Goal: Task Accomplishment & Management: Manage account settings

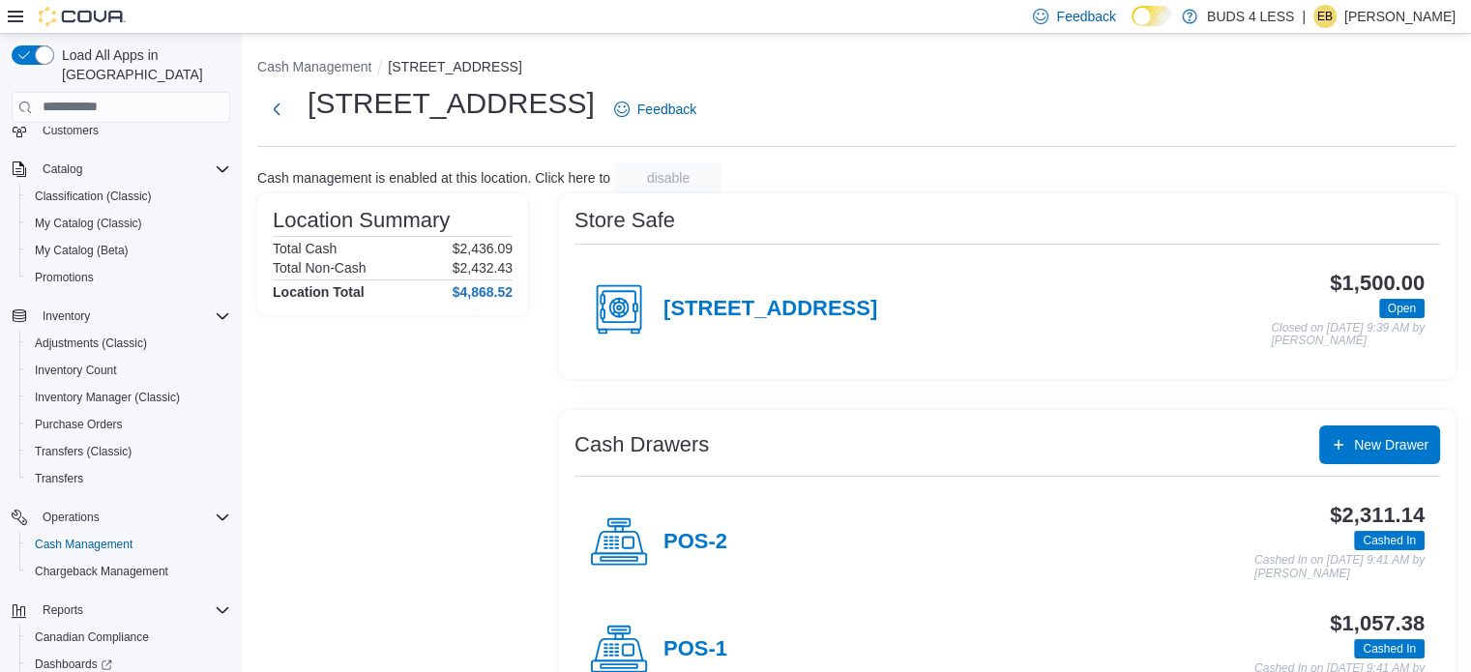
scroll to position [62, 0]
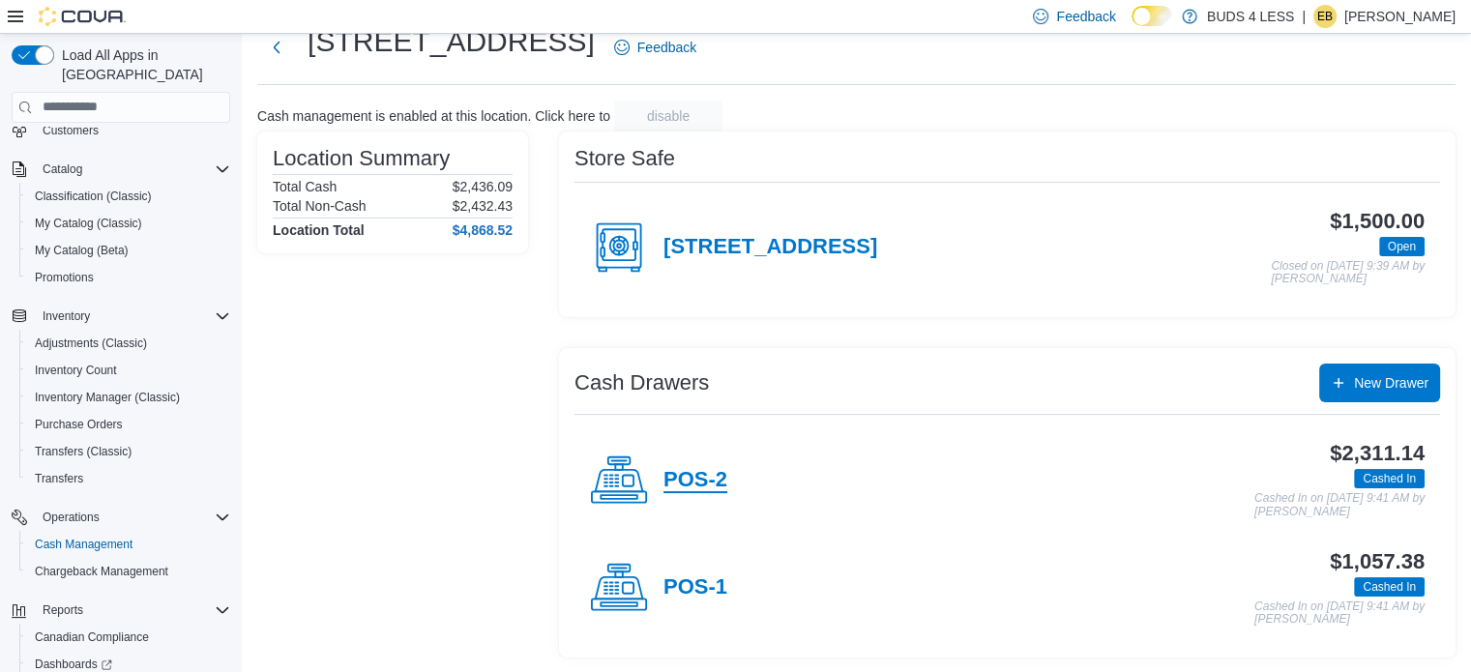
click at [697, 471] on h4 "POS-2" at bounding box center [696, 480] width 64 height 25
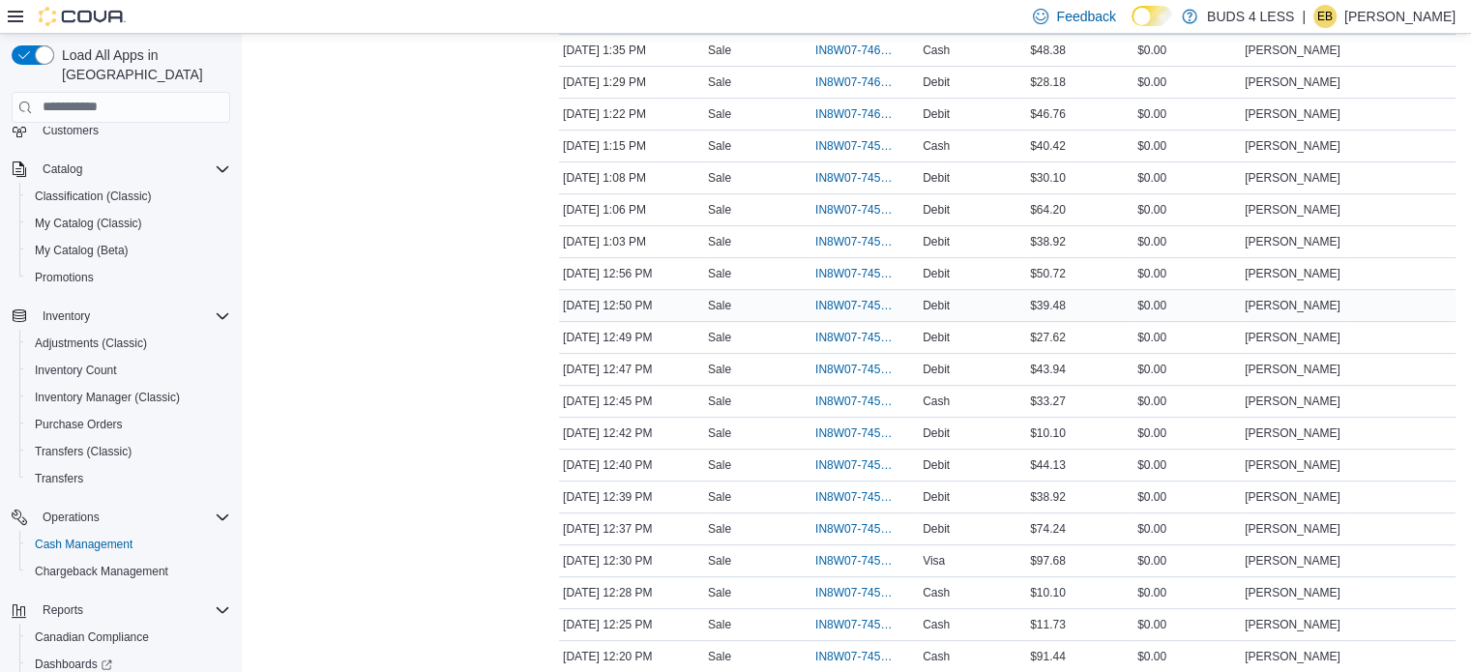
scroll to position [580, 0]
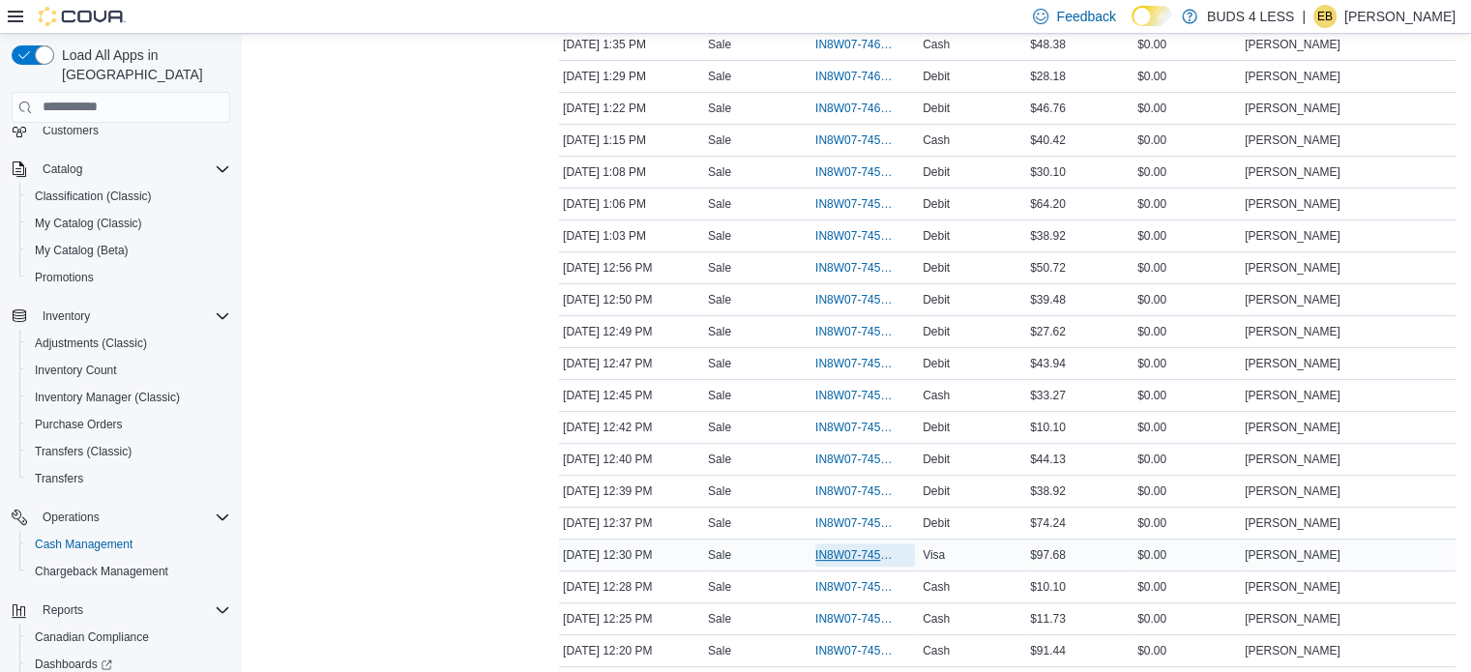
click at [859, 549] on span "IN8W07-745907" at bounding box center [856, 555] width 80 height 15
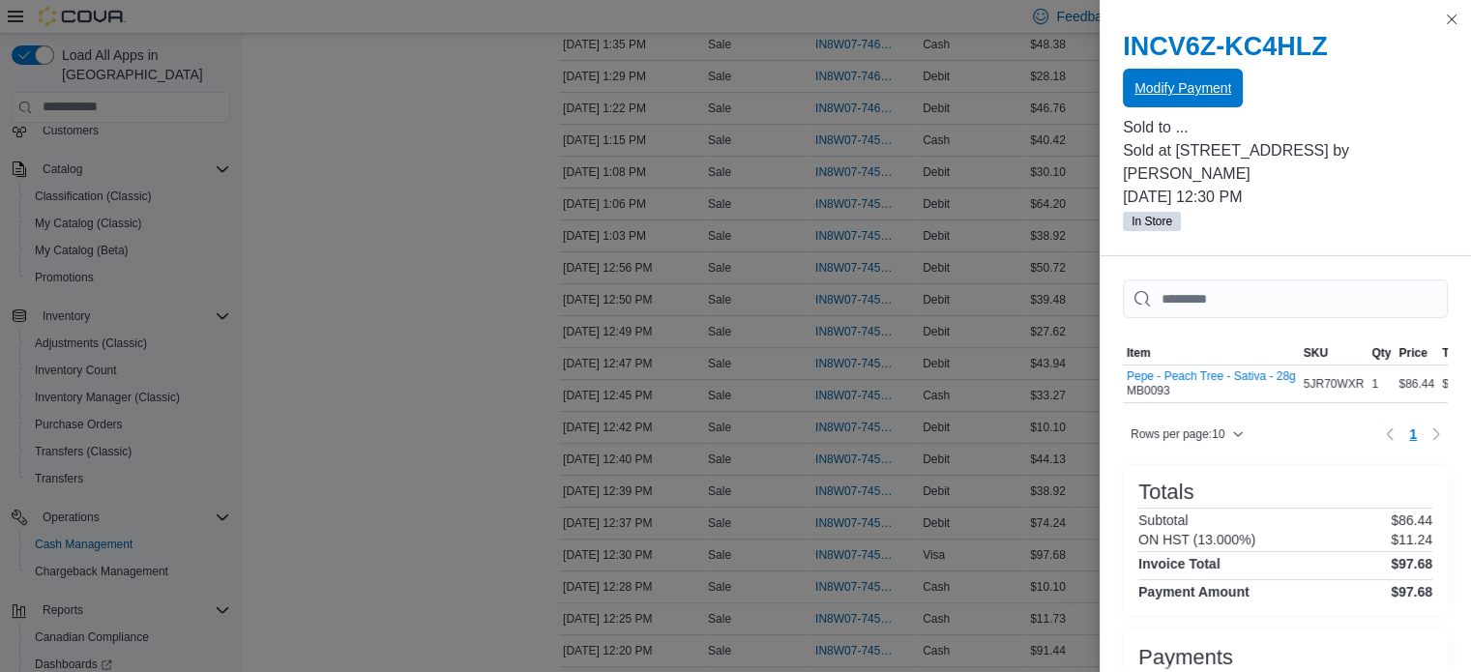
click at [1206, 104] on span "Modify Payment" at bounding box center [1183, 88] width 97 height 39
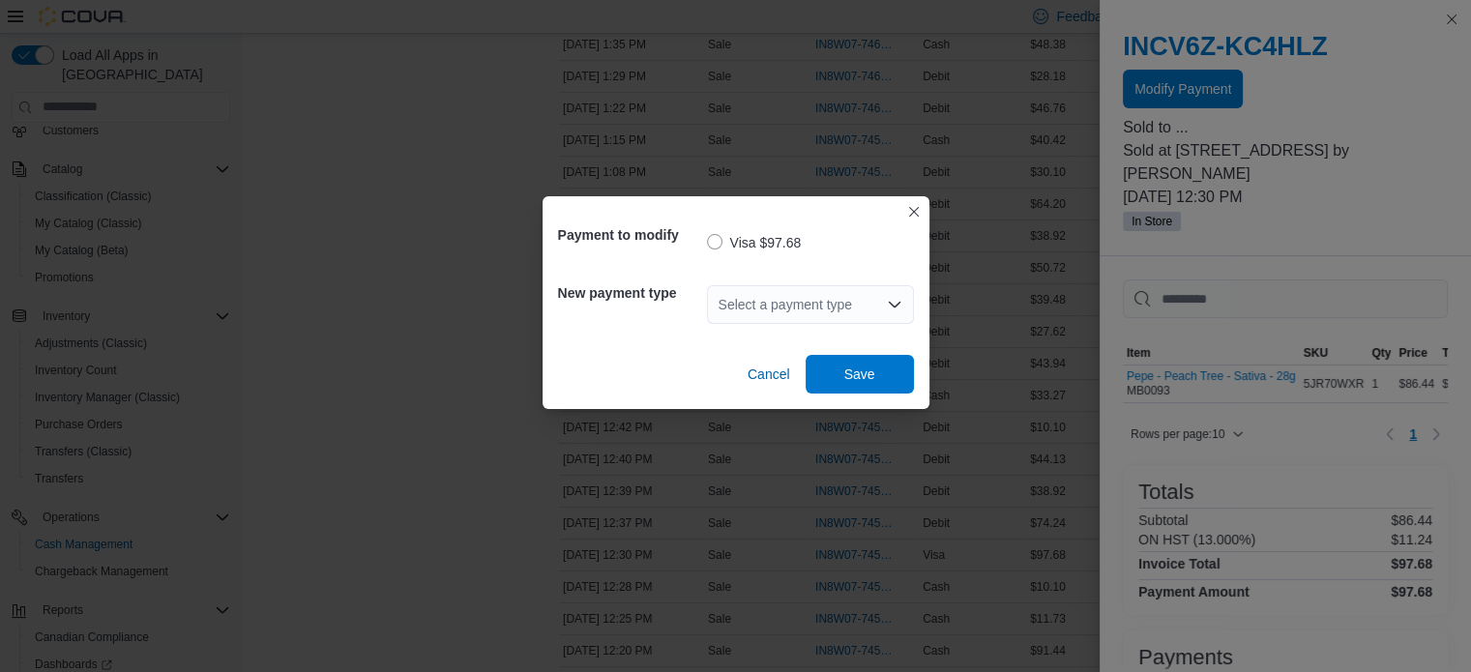
click at [749, 304] on div "Select a payment type" at bounding box center [810, 304] width 207 height 39
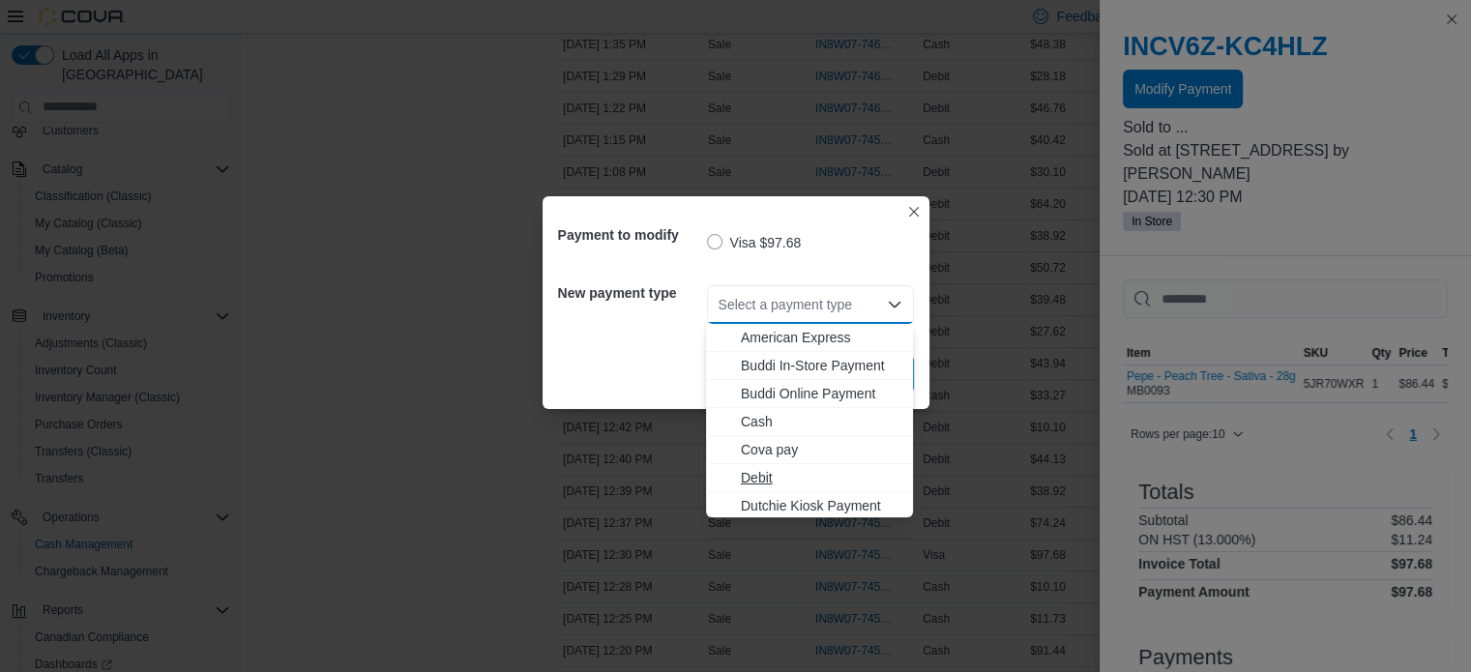
click at [795, 478] on span "Debit" at bounding box center [821, 477] width 161 height 19
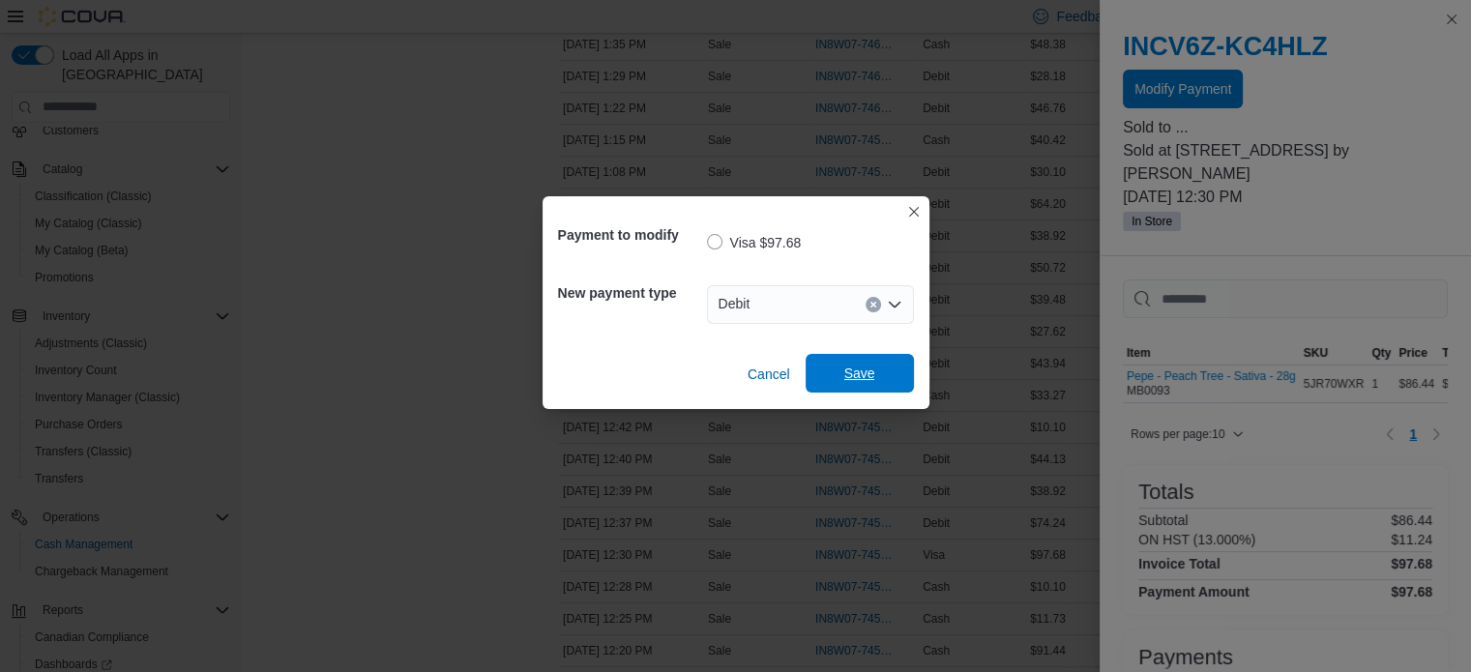
click at [846, 374] on span "Save" at bounding box center [860, 373] width 31 height 19
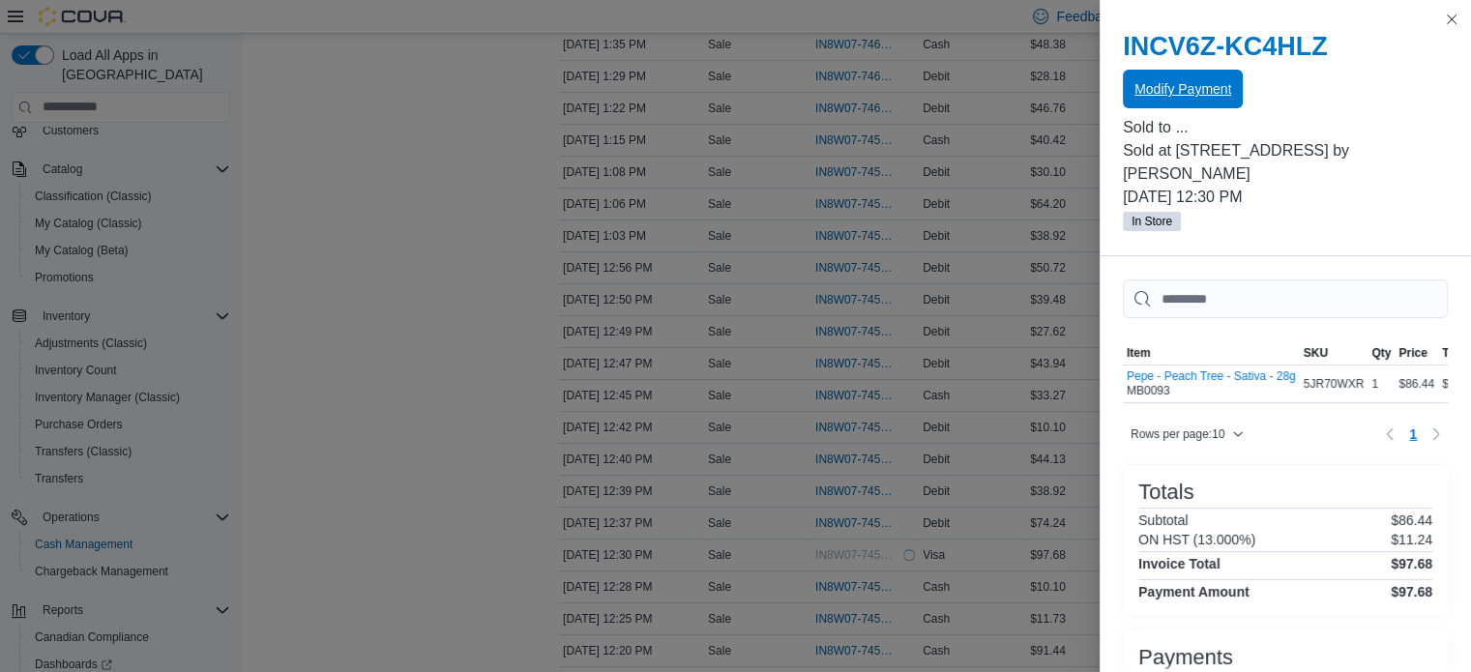
scroll to position [0, 0]
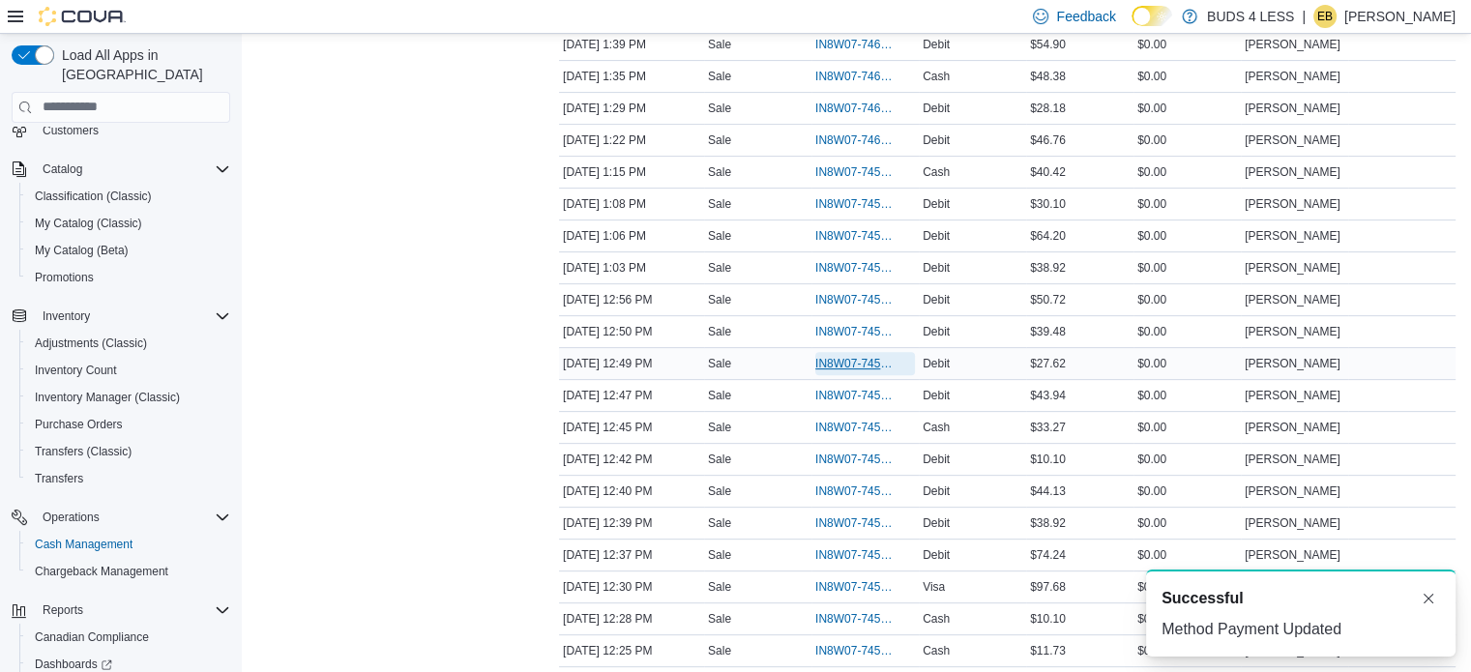
click at [816, 362] on span "IN8W07-745943" at bounding box center [856, 363] width 80 height 15
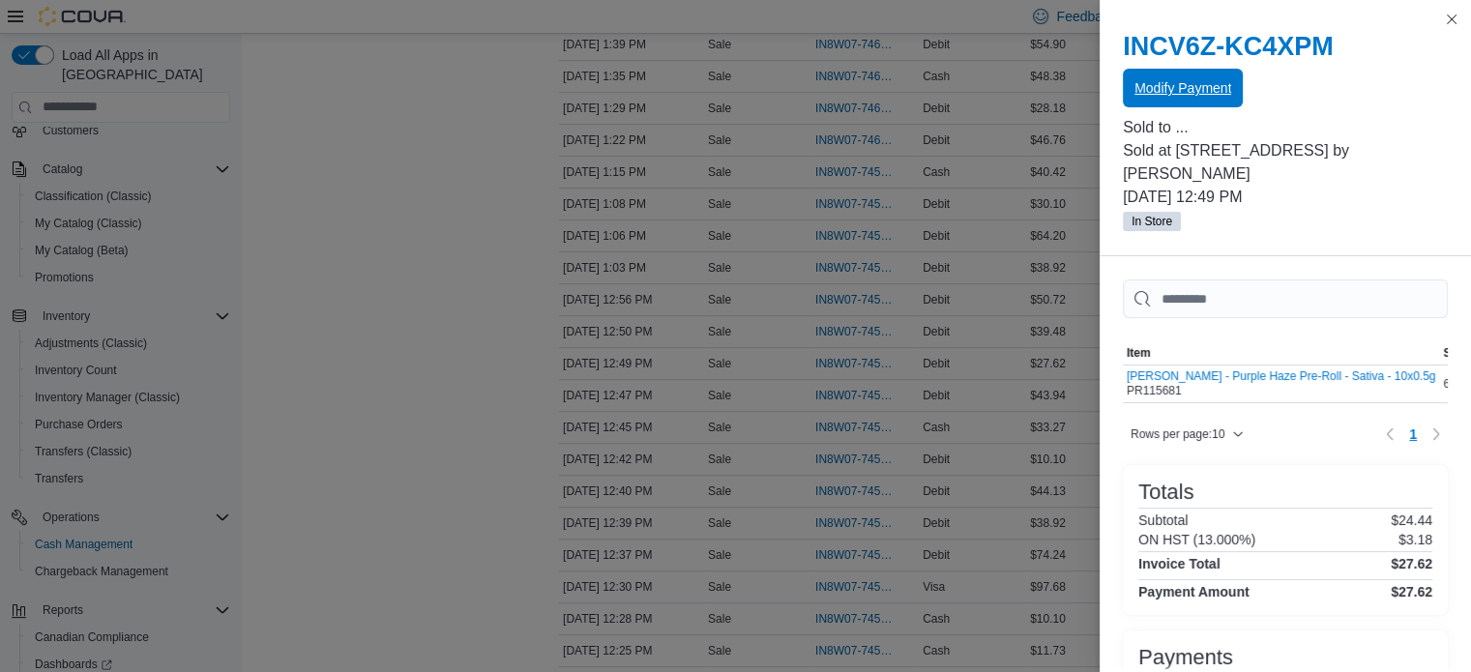
click at [1215, 100] on span "Modify Payment" at bounding box center [1183, 88] width 97 height 39
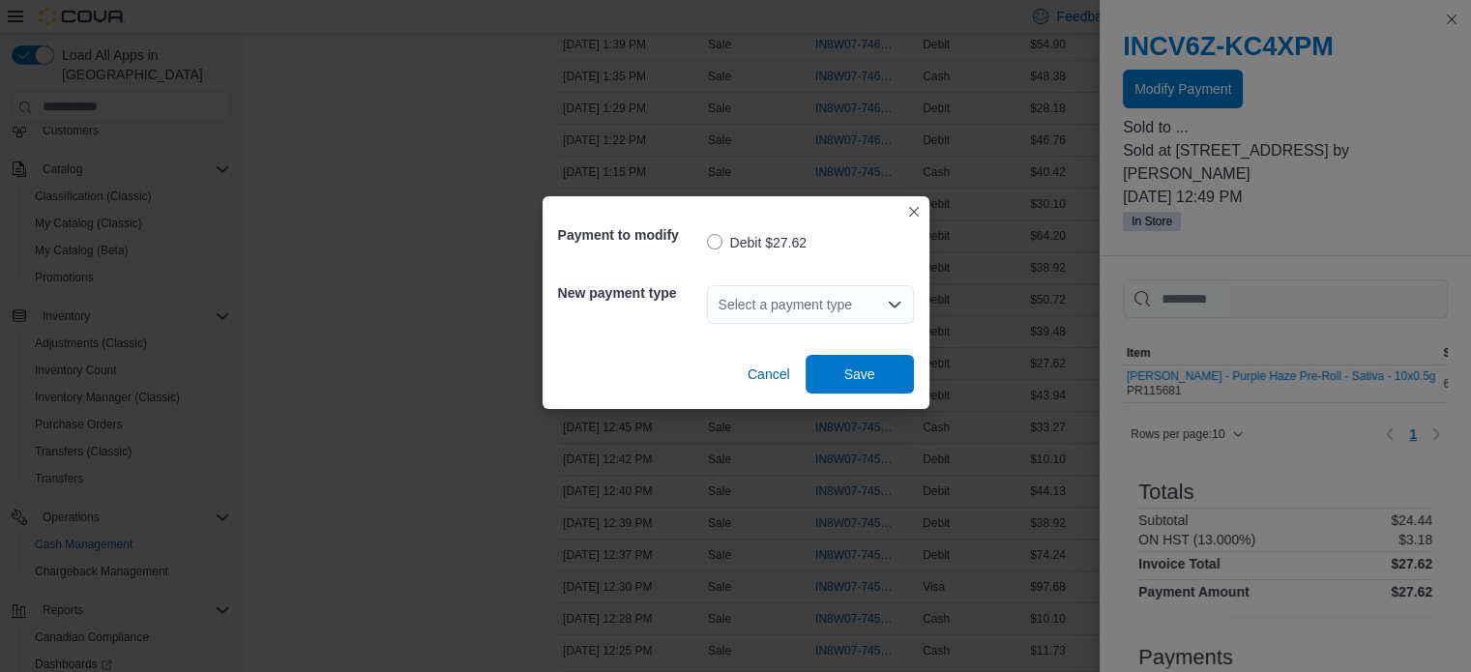
click at [835, 301] on div "Select a payment type" at bounding box center [810, 304] width 207 height 39
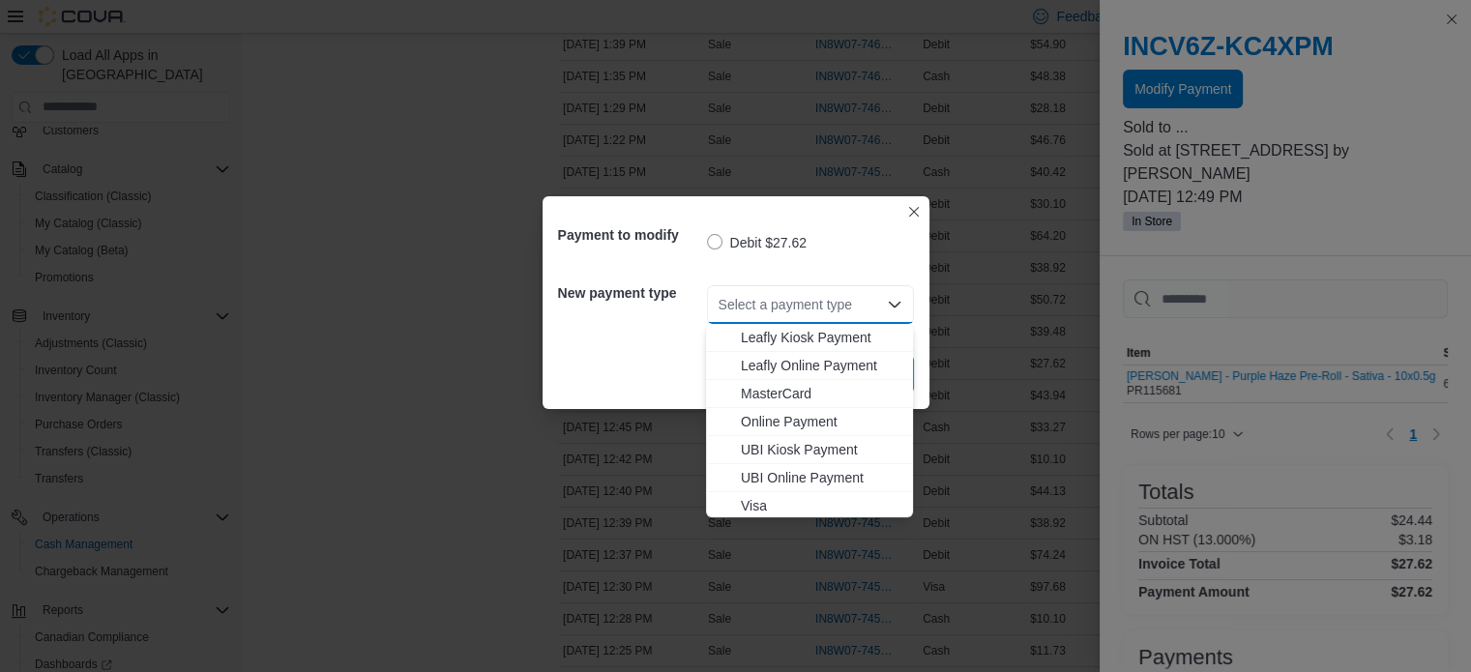
scroll to position [255, 0]
click at [806, 495] on span "Visa" at bounding box center [821, 502] width 161 height 19
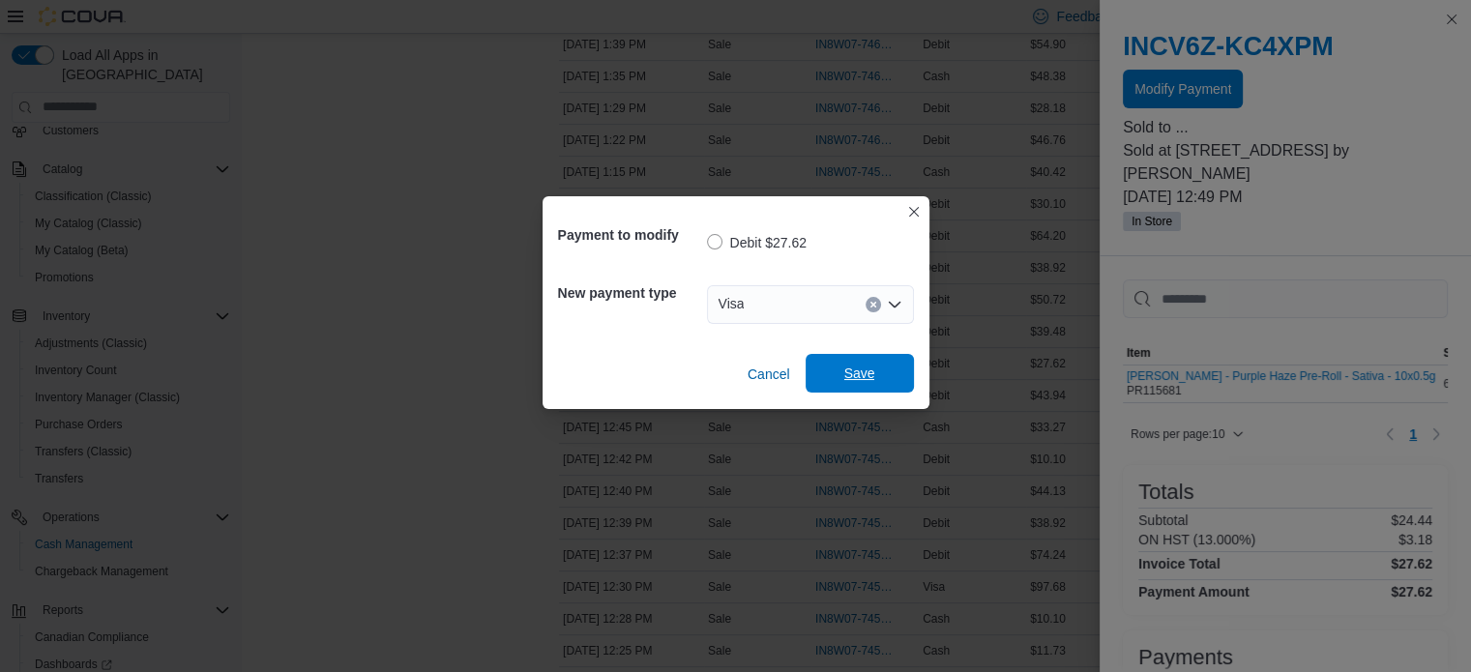
click at [879, 376] on span "Save" at bounding box center [859, 373] width 85 height 39
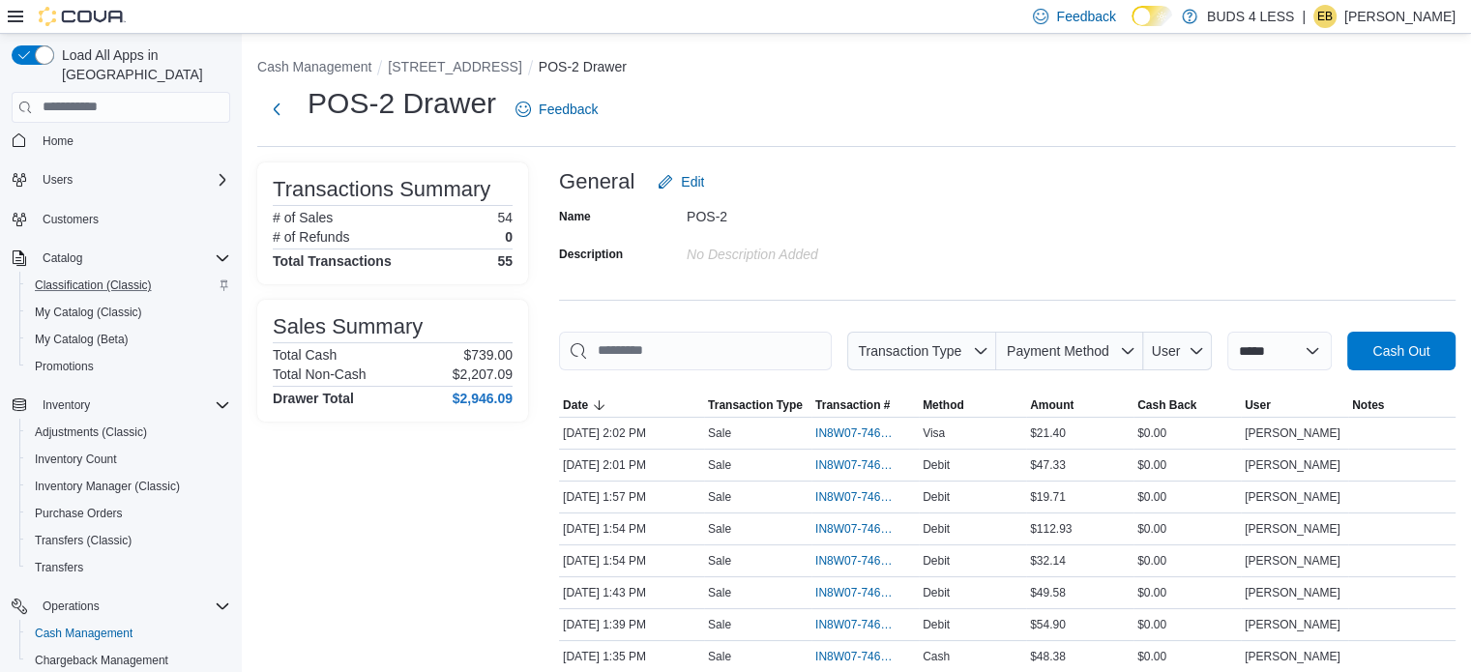
scroll to position [0, 0]
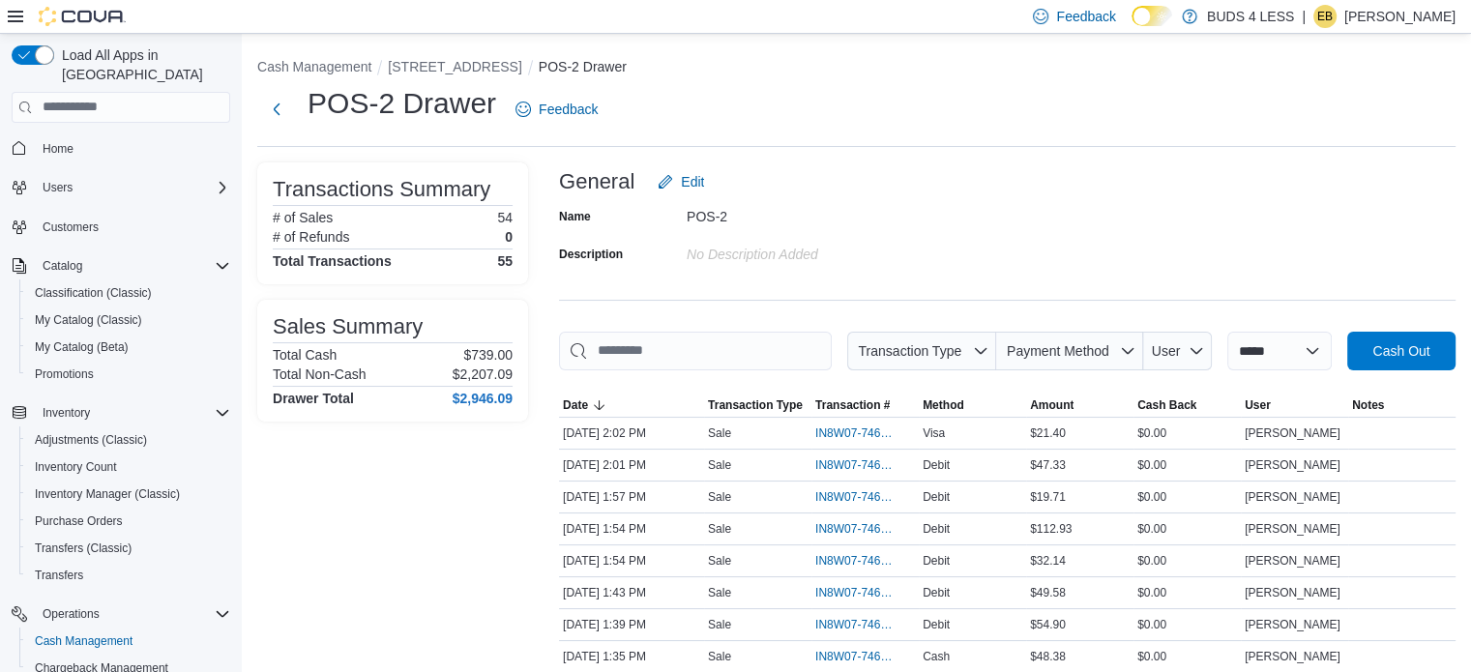
click at [97, 136] on span "Home" at bounding box center [132, 148] width 195 height 24
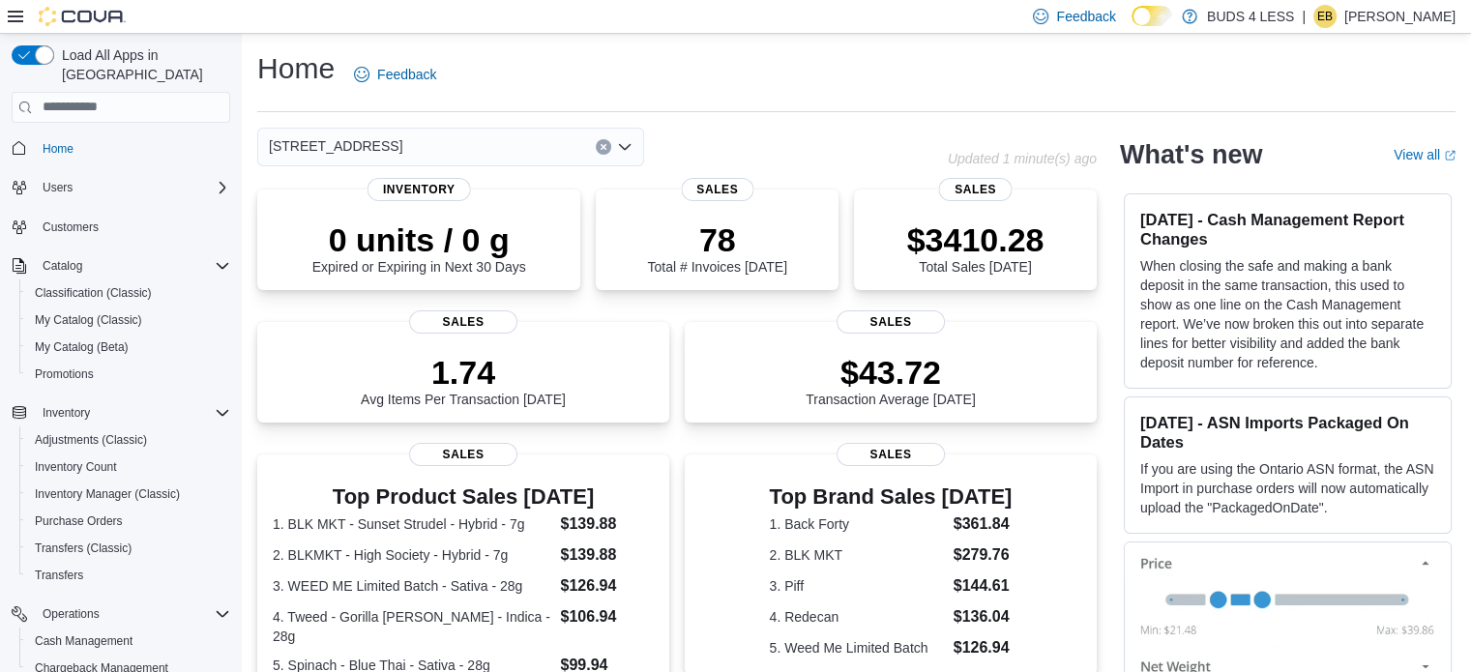
drag, startPoint x: 1387, startPoint y: 18, endPoint x: 1368, endPoint y: 48, distance: 35.7
click at [1386, 18] on p "Elisabeth Brown" at bounding box center [1400, 16] width 111 height 23
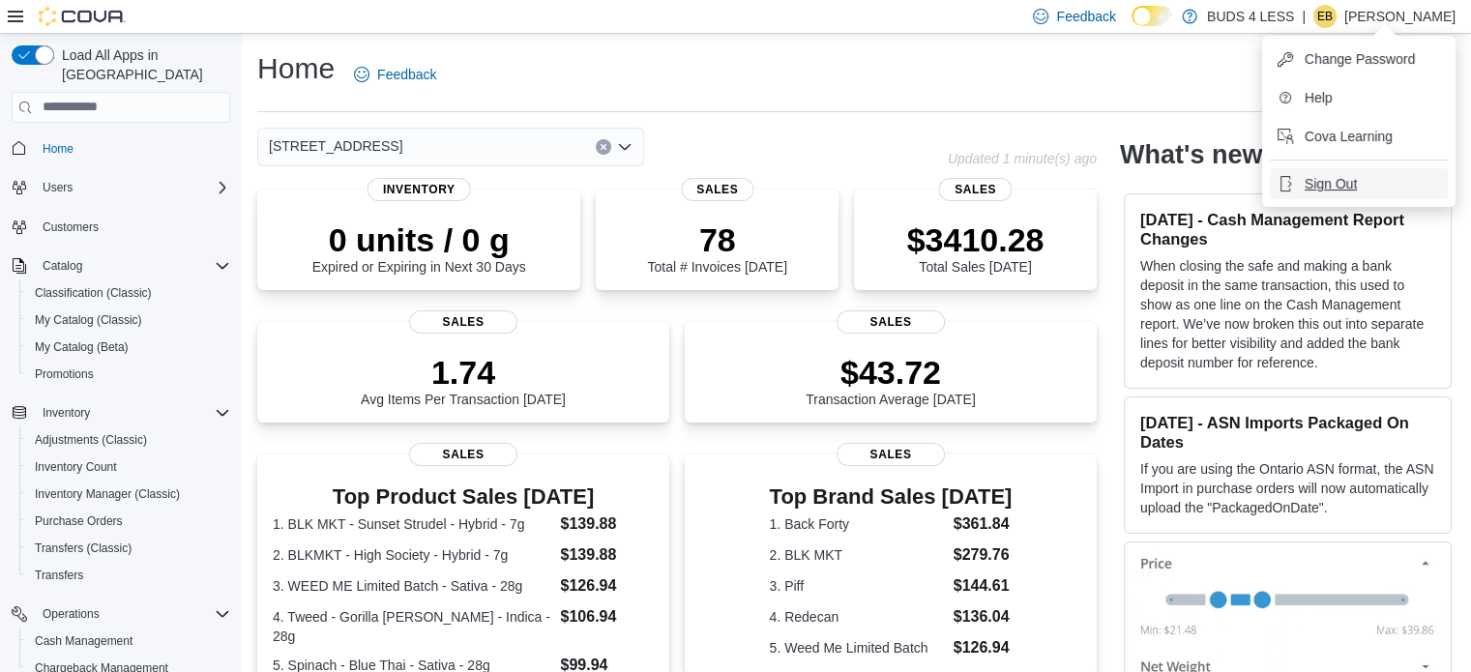
click at [1333, 187] on span "Sign Out" at bounding box center [1331, 183] width 52 height 19
